Goal: Information Seeking & Learning: Learn about a topic

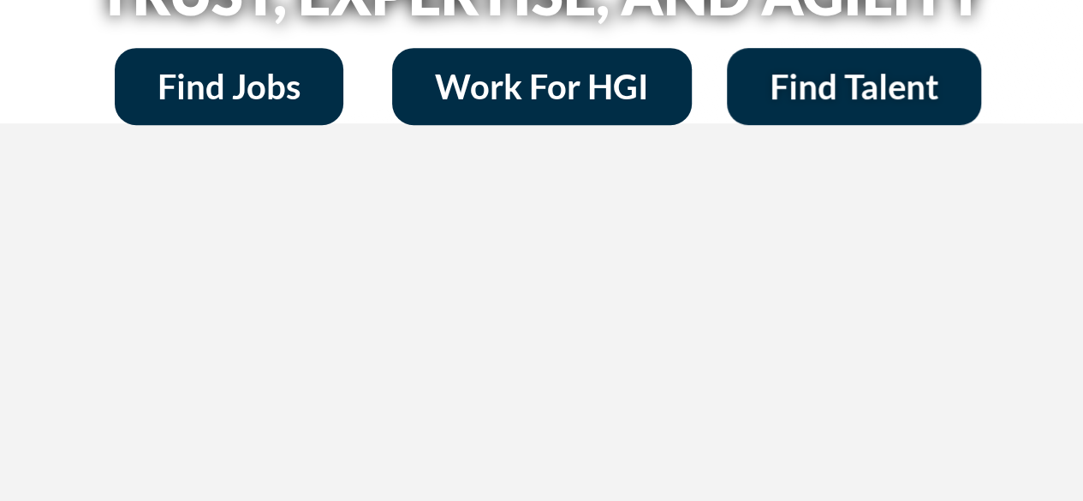
scroll to position [340, 0]
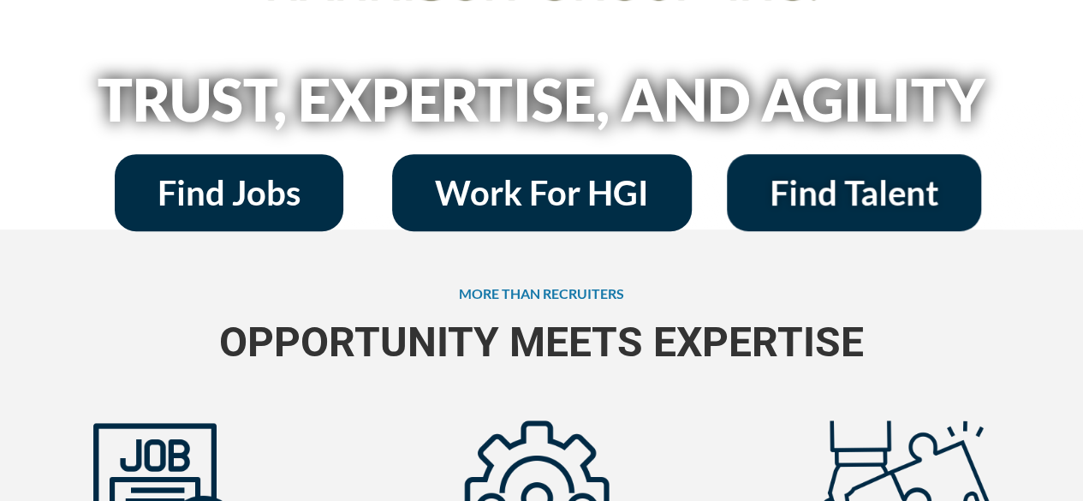
click at [267, 202] on span "Find Jobs" at bounding box center [228, 192] width 143 height 34
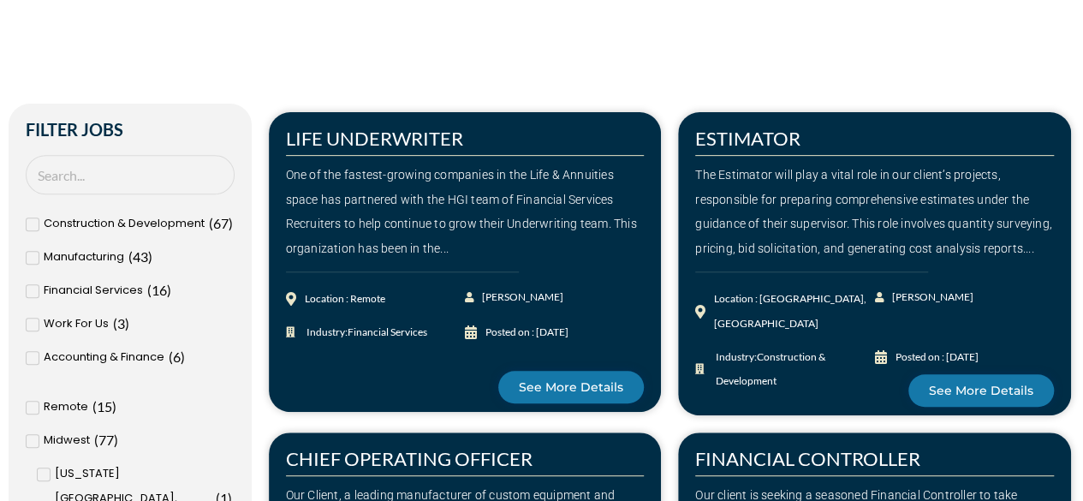
scroll to position [285, 0]
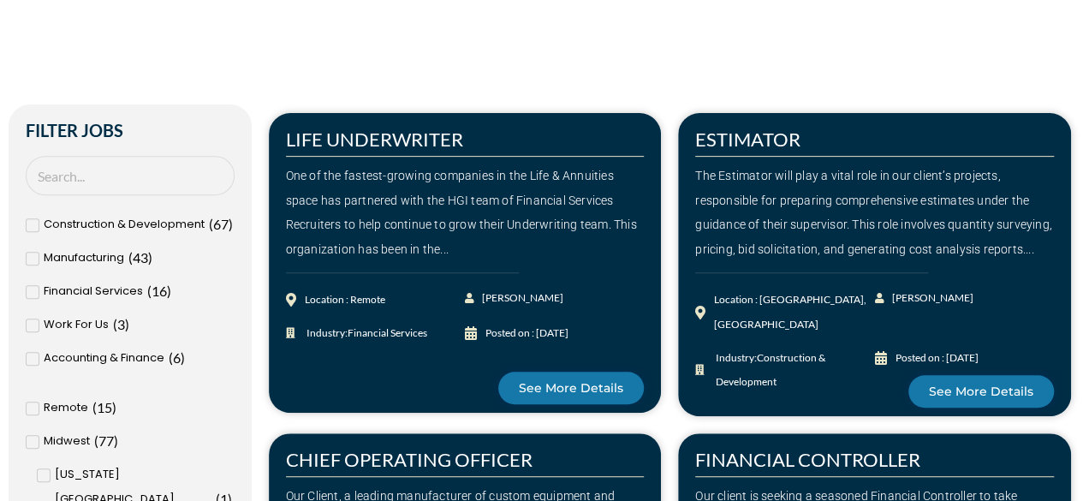
click at [36, 362] on span at bounding box center [33, 359] width 14 height 14
click at [0, 0] on input "Accounting & Finance ( 6 )" at bounding box center [0, 0] width 0 height 0
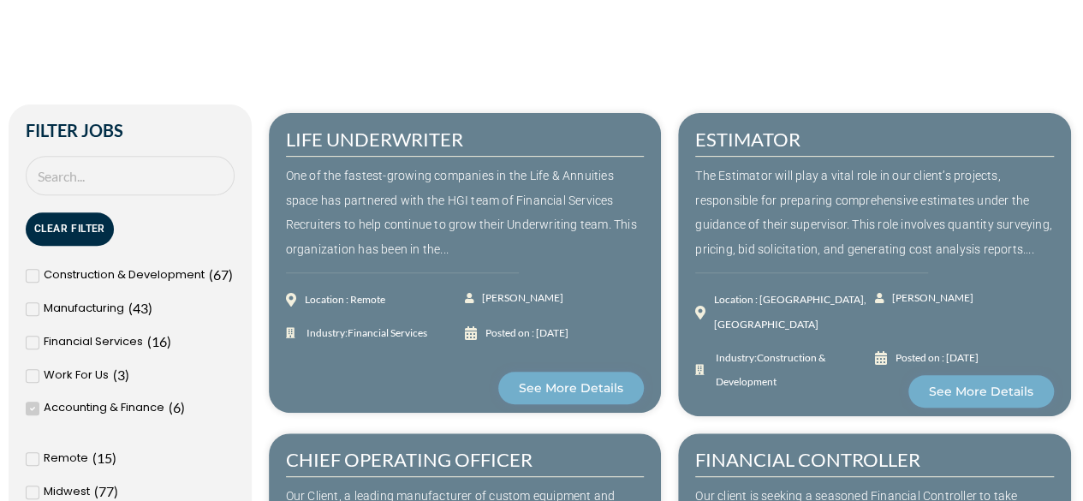
click at [36, 363] on div "Work For Us ( 3 )" at bounding box center [130, 375] width 209 height 25
click at [0, 0] on input "Work For Us ( 3 )" at bounding box center [0, 0] width 0 height 0
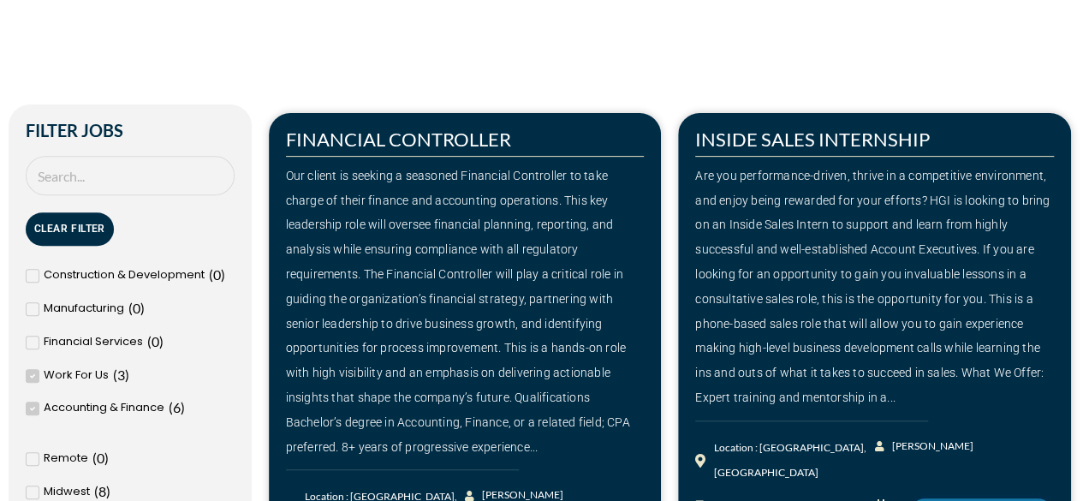
click at [33, 347] on icon at bounding box center [33, 342] width 6 height 10
click at [0, 0] on input "Financial Services ( 0 )" at bounding box center [0, 0] width 0 height 0
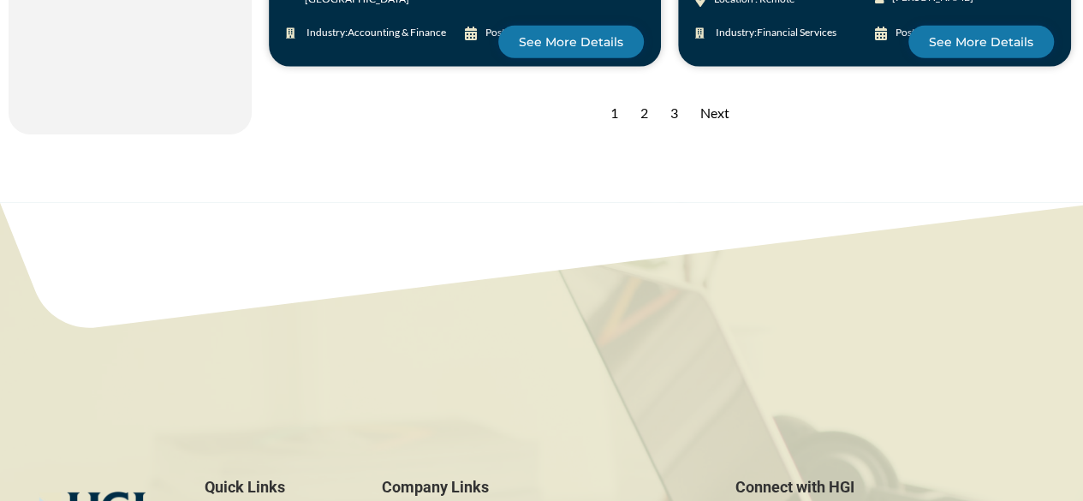
scroll to position [2453, 0]
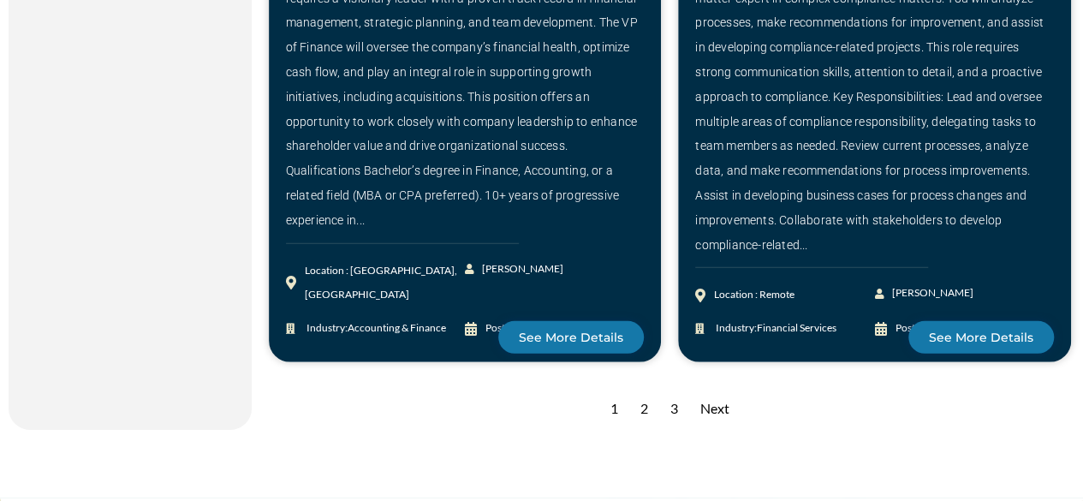
click at [638, 430] on div "2" at bounding box center [644, 409] width 25 height 42
